Goal: Task Accomplishment & Management: Manage account settings

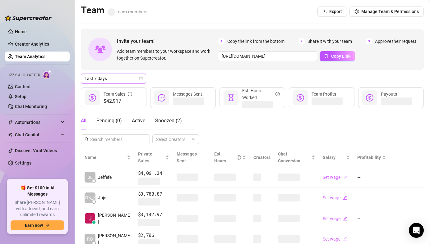
click at [110, 75] on span "Last 7 days" at bounding box center [113, 78] width 58 height 9
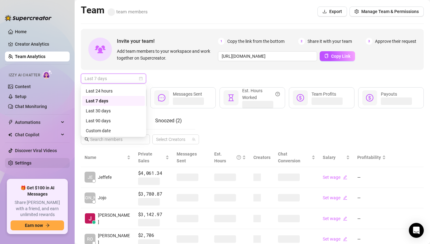
click at [31, 161] on link "Settings" at bounding box center [23, 163] width 16 height 5
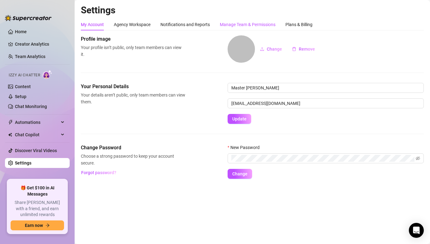
click at [246, 23] on div "Manage Team & Permissions" at bounding box center [248, 24] width 56 height 7
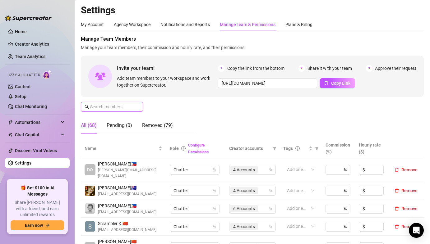
click at [121, 105] on input "text" at bounding box center [112, 106] width 44 height 7
click at [112, 102] on span at bounding box center [112, 107] width 62 height 10
click at [111, 106] on input "text" at bounding box center [112, 106] width 44 height 7
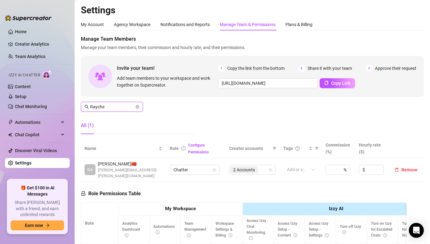
click at [247, 166] on span "2 Accounts" at bounding box center [244, 169] width 22 height 7
type input "Rayche"
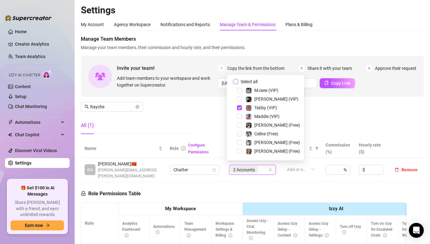
click at [236, 83] on input "Select all" at bounding box center [235, 81] width 5 height 5
checkbox input "false"
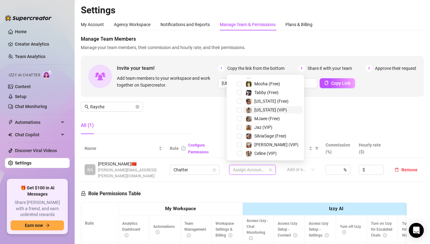
scroll to position [121, 0]
click at [239, 118] on span "Select tree node" at bounding box center [239, 117] width 5 height 5
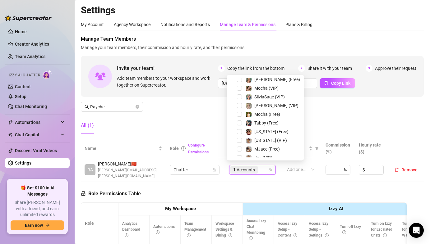
scroll to position [43, 0]
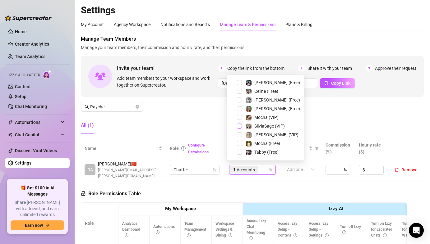
click at [237, 125] on span "Select tree node" at bounding box center [239, 126] width 5 height 5
click at [331, 119] on div "Manage Team Members Manage your team members, their commission and hourly rate,…" at bounding box center [252, 87] width 343 height 104
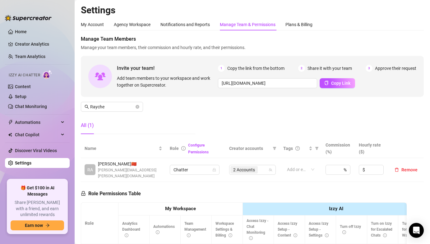
click at [234, 111] on div "Manage Team Members Manage your team members, their commission and hourly rate,…" at bounding box center [252, 87] width 343 height 104
click at [121, 105] on input "Rayche" at bounding box center [112, 106] width 44 height 7
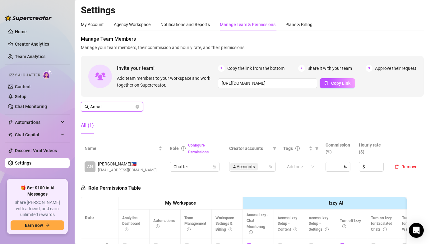
click at [107, 107] on input "Annal" at bounding box center [112, 106] width 44 height 7
click at [247, 166] on span "4 Accounts" at bounding box center [244, 166] width 22 height 7
type input "[PERSON_NAME]"
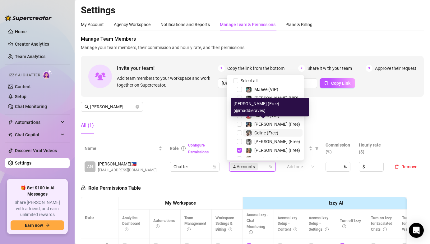
scroll to position [1, 0]
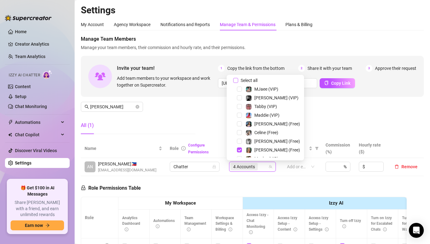
click at [235, 79] on input "Select all" at bounding box center [235, 80] width 5 height 5
checkbox input "false"
click at [239, 106] on span "Select tree node" at bounding box center [239, 106] width 5 height 5
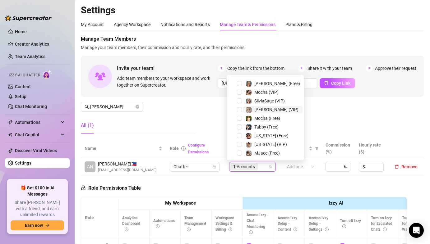
scroll to position [84, 0]
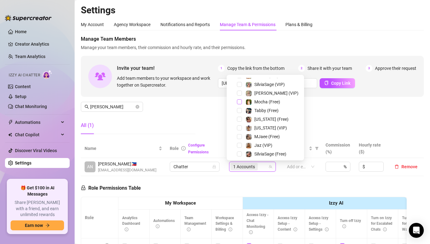
click at [237, 100] on span "Select tree node" at bounding box center [239, 101] width 5 height 5
click at [239, 110] on span "Select tree node" at bounding box center [239, 110] width 5 height 5
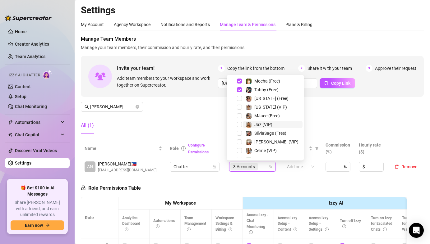
scroll to position [77, 0]
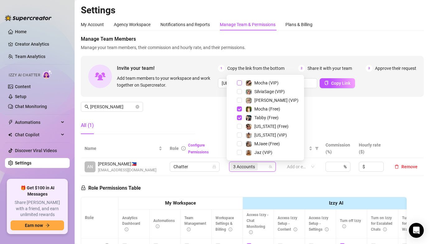
click at [239, 81] on span "Select tree node" at bounding box center [239, 82] width 5 height 5
click at [204, 112] on div "Manage Team Members Manage your team members, their commission and hourly rate,…" at bounding box center [252, 87] width 343 height 104
